Goal: Task Accomplishment & Management: Use online tool/utility

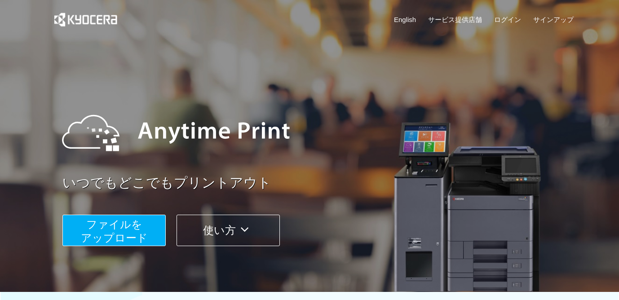
click at [229, 226] on button "使い方" at bounding box center [227, 230] width 103 height 31
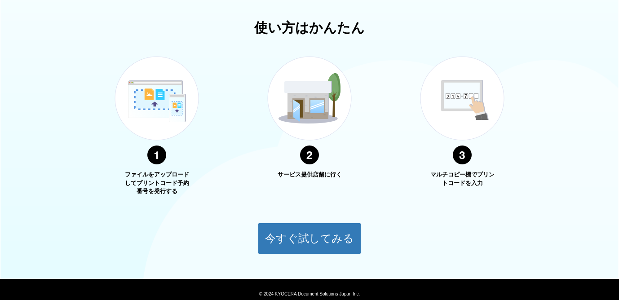
scroll to position [323, 0]
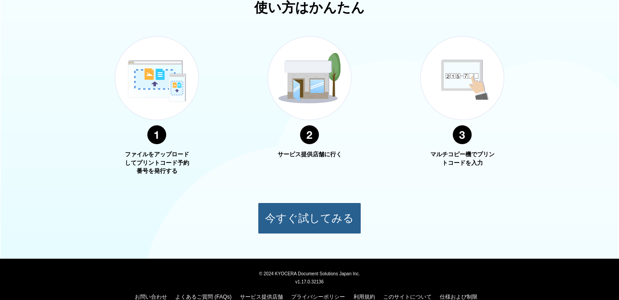
click at [304, 216] on button "今すぐ試してみる" at bounding box center [309, 218] width 103 height 31
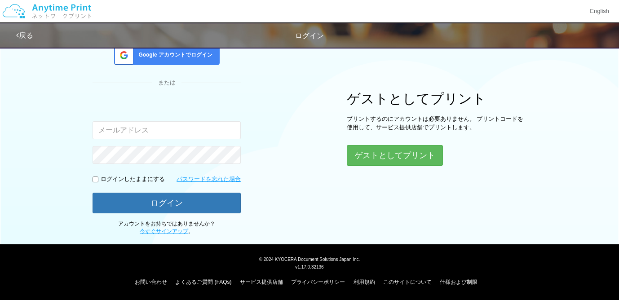
scroll to position [38, 0]
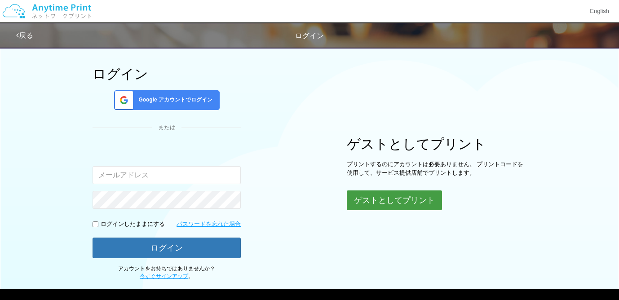
click at [413, 203] on button "ゲストとしてプリント" at bounding box center [394, 200] width 95 height 20
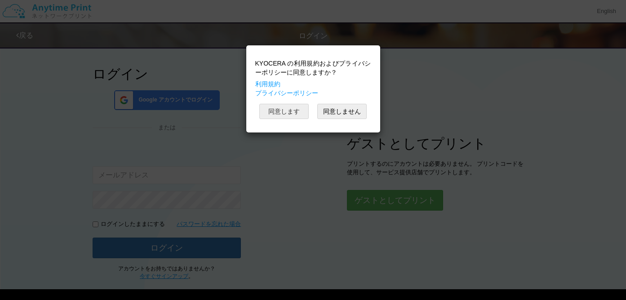
click at [285, 115] on button "同意します" at bounding box center [283, 111] width 49 height 15
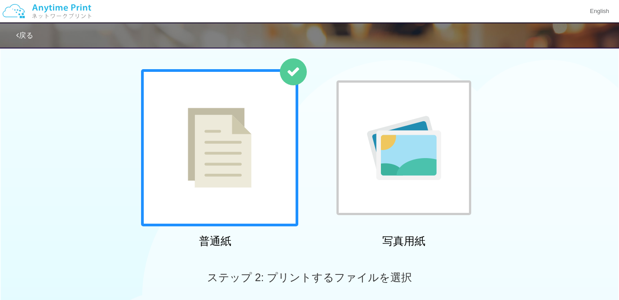
click at [270, 119] on div at bounding box center [219, 147] width 157 height 157
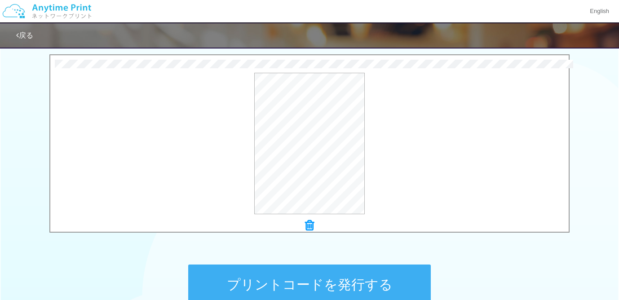
scroll to position [307, 0]
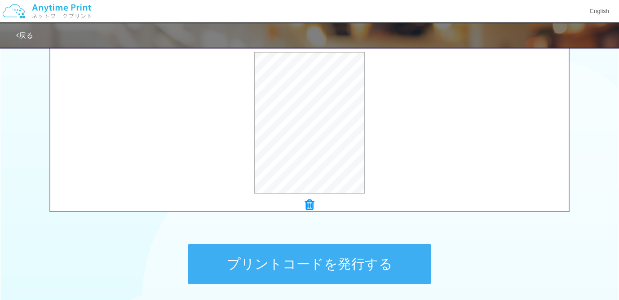
click at [275, 253] on button "プリントコードを発行する" at bounding box center [309, 264] width 243 height 40
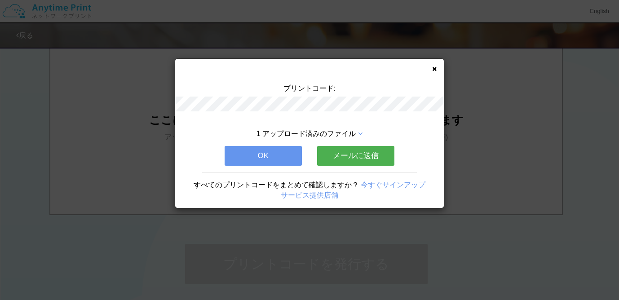
scroll to position [0, 0]
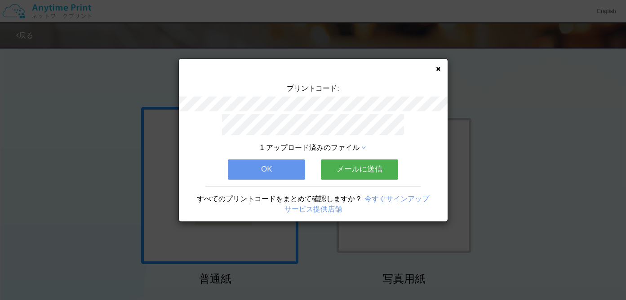
click at [343, 166] on button "メールに送信" at bounding box center [359, 169] width 77 height 20
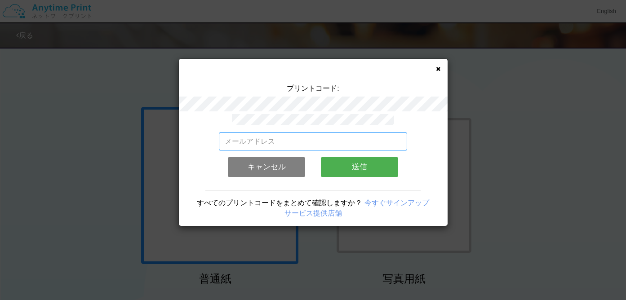
click at [293, 133] on input "email" at bounding box center [313, 141] width 188 height 18
type input "[EMAIL_ADDRESS][DOMAIN_NAME]"
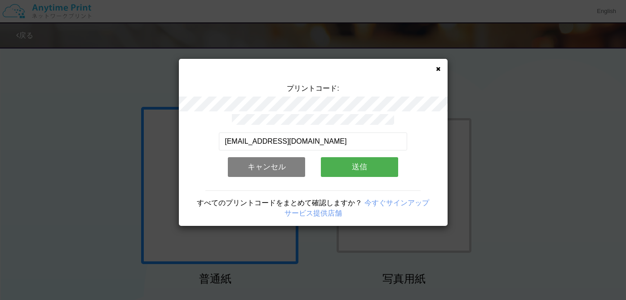
click at [357, 167] on button "送信" at bounding box center [359, 167] width 77 height 20
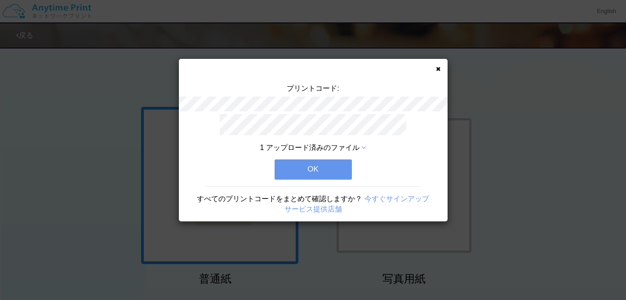
click at [325, 165] on button "OK" at bounding box center [312, 169] width 77 height 20
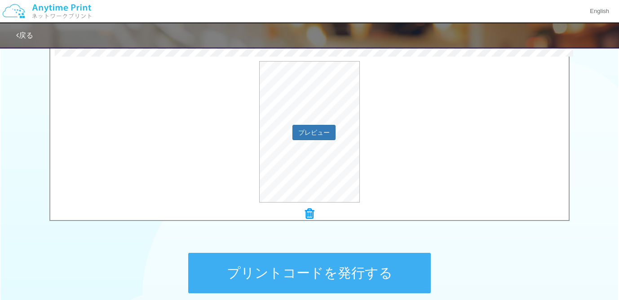
scroll to position [314, 0]
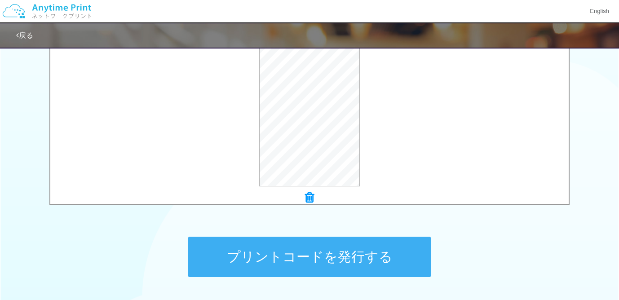
click at [300, 249] on button "プリントコードを発行する" at bounding box center [309, 257] width 243 height 40
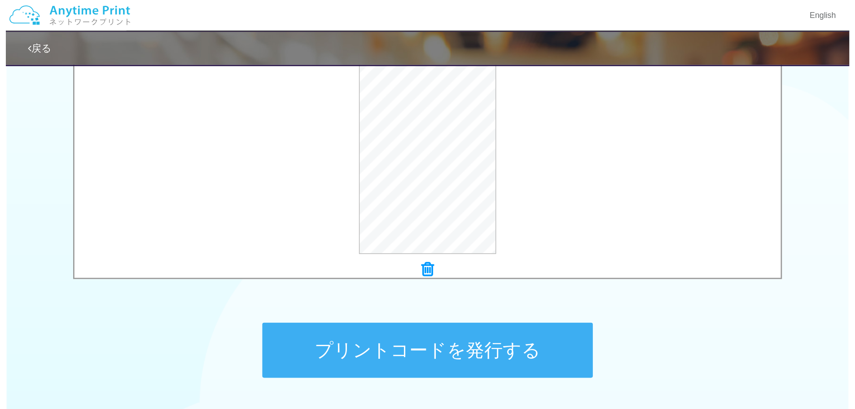
scroll to position [0, 0]
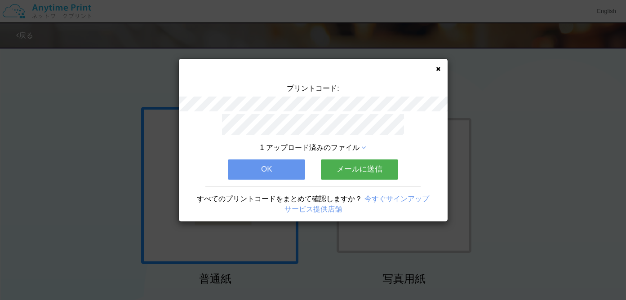
click at [379, 169] on button "メールに送信" at bounding box center [359, 169] width 77 height 20
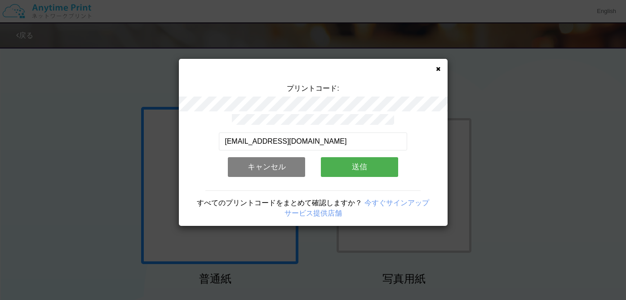
click at [359, 160] on button "送信" at bounding box center [359, 167] width 77 height 20
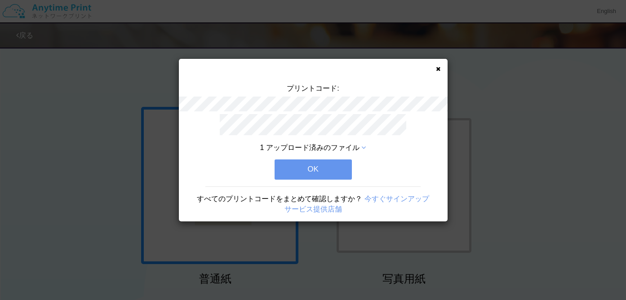
click at [304, 163] on button "OK" at bounding box center [312, 169] width 77 height 20
